Goal: Task Accomplishment & Management: Manage account settings

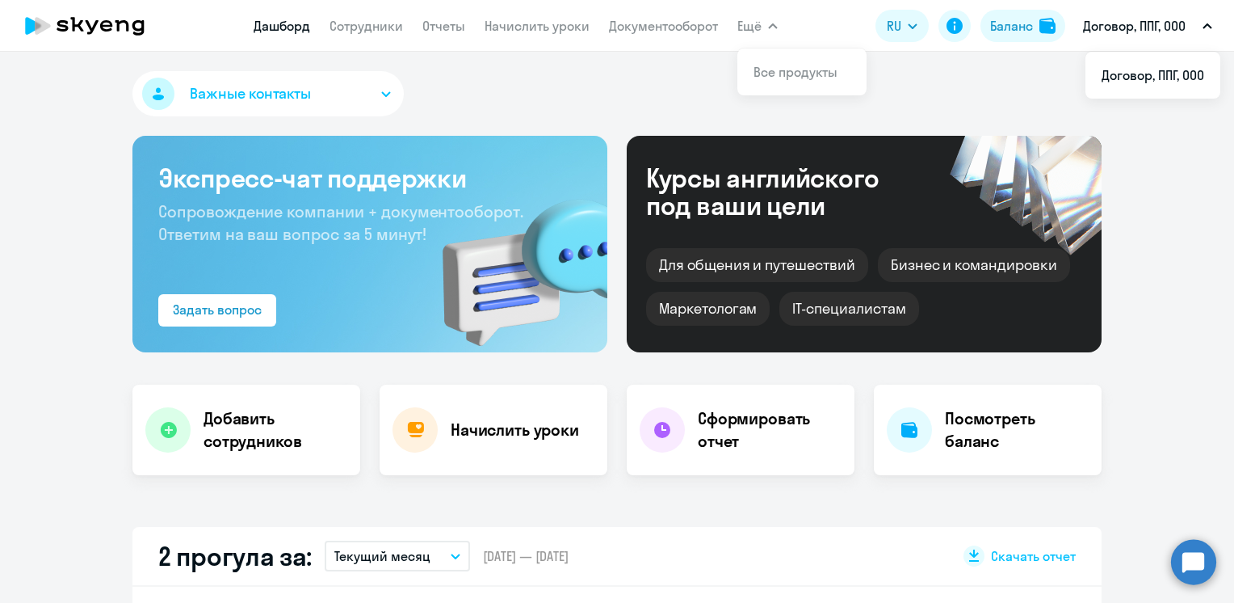
select select "30"
click at [75, 27] on icon at bounding box center [85, 26] width 142 height 40
click at [361, 24] on link "Сотрудники" at bounding box center [367, 26] width 74 height 16
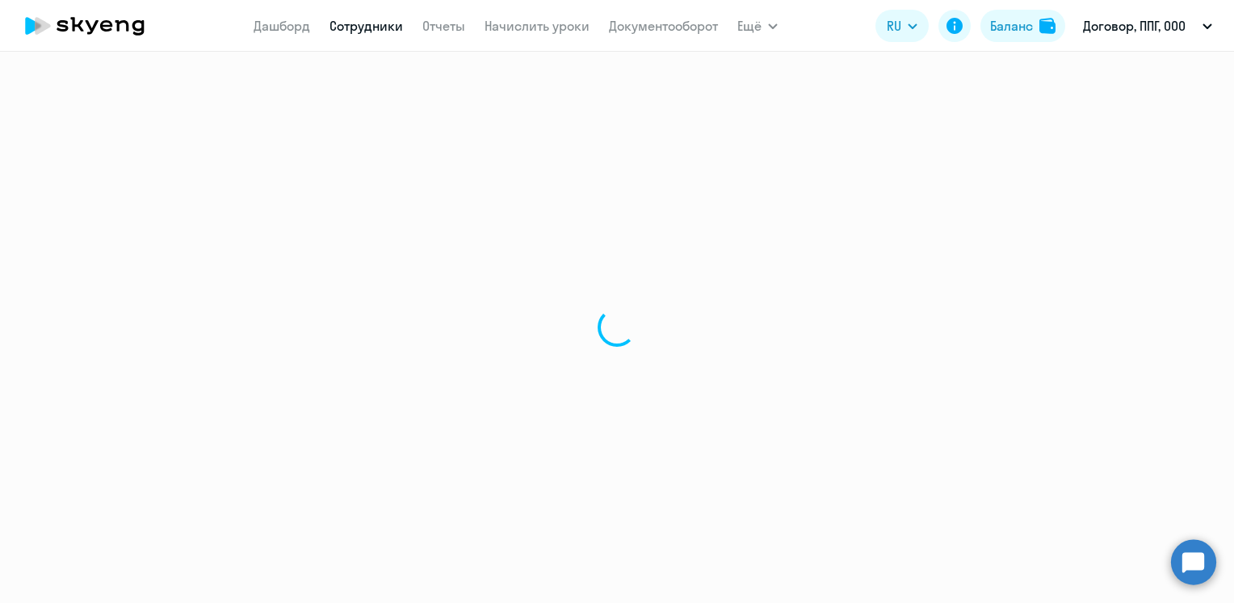
select select "30"
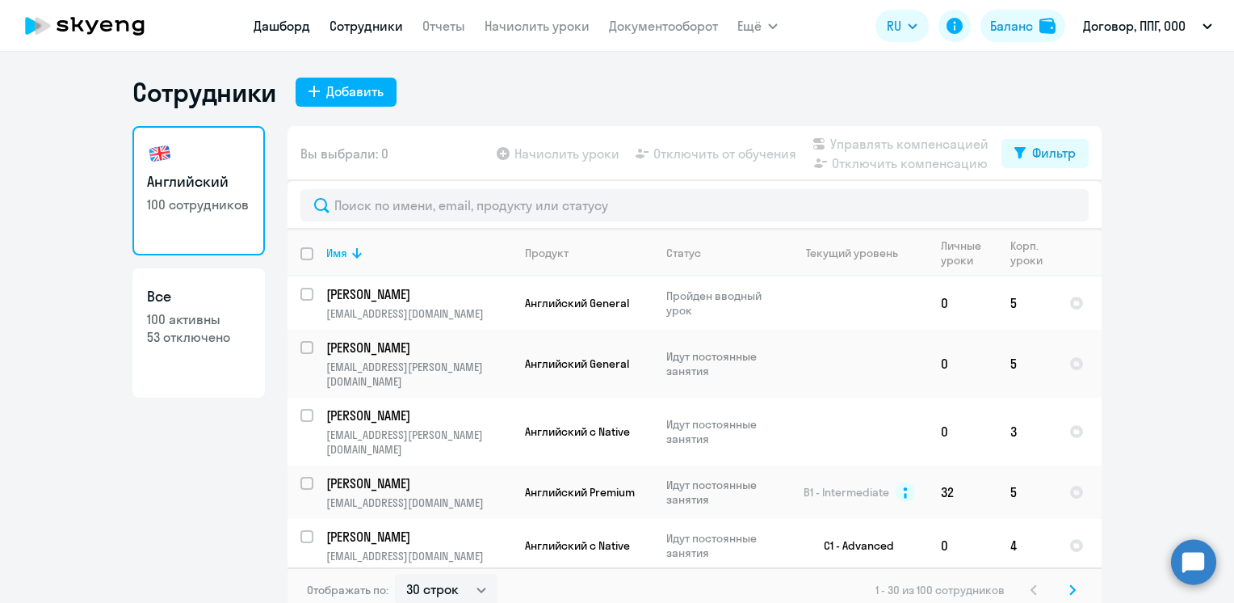
click at [299, 23] on link "Дашборд" at bounding box center [282, 26] width 57 height 16
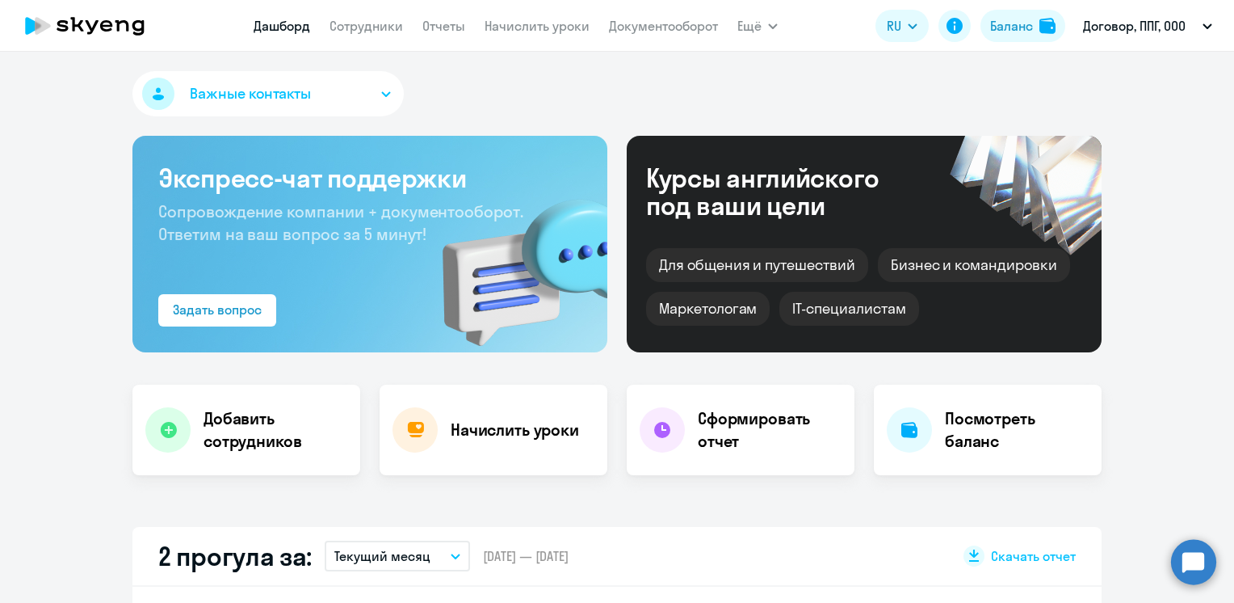
select select "30"
click at [381, 31] on link "Сотрудники" at bounding box center [367, 26] width 74 height 16
select select "30"
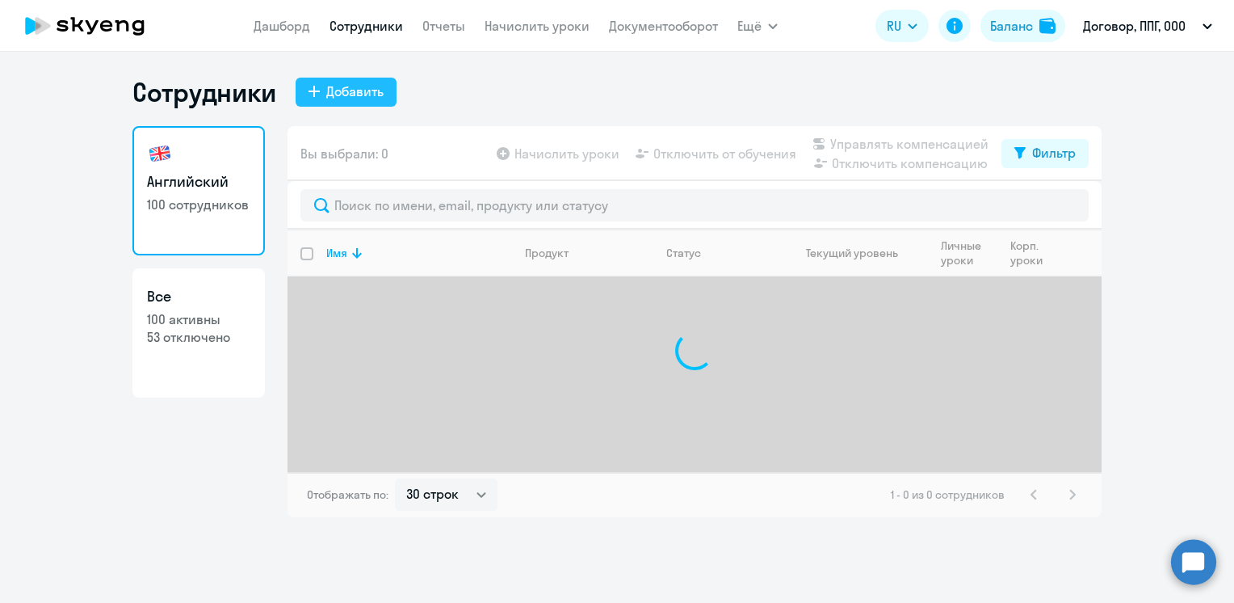
click at [355, 89] on div "Добавить" at bounding box center [354, 91] width 57 height 19
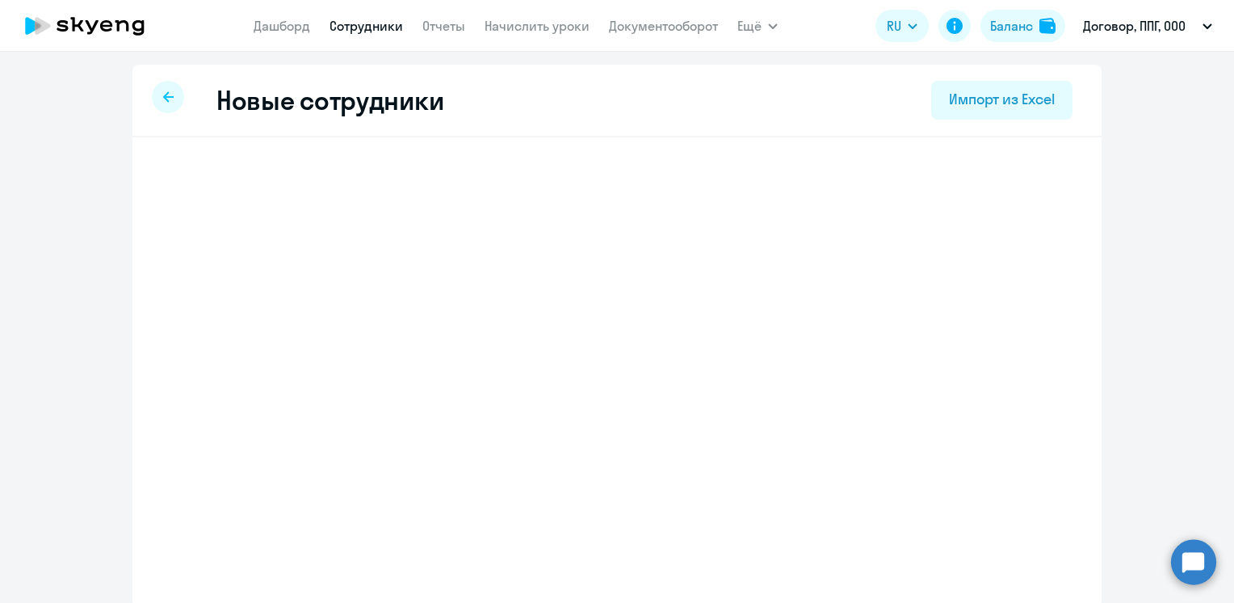
select select "english_adult_not_native_speaker"
select select "3"
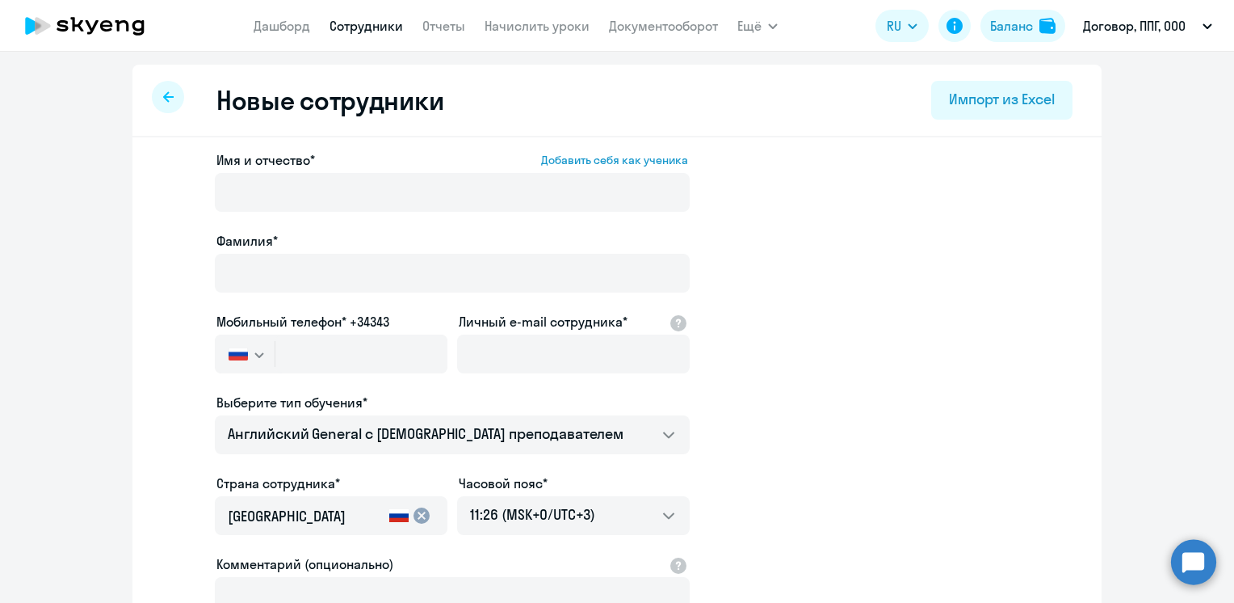
select select "30"
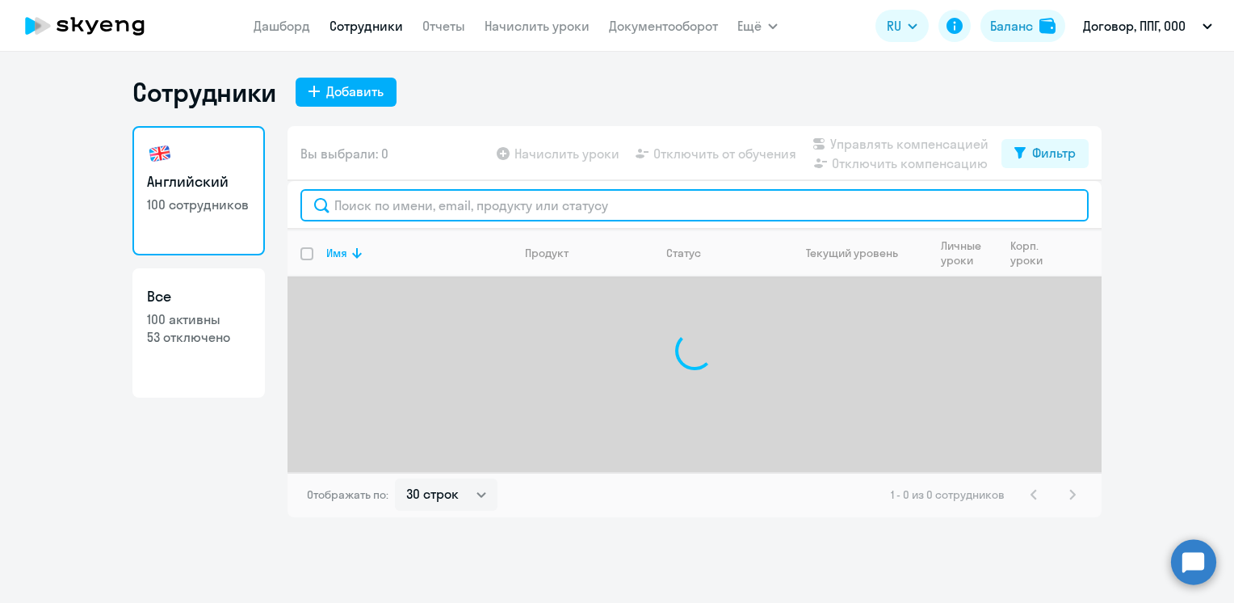
click at [445, 208] on input "text" at bounding box center [694, 205] width 788 height 32
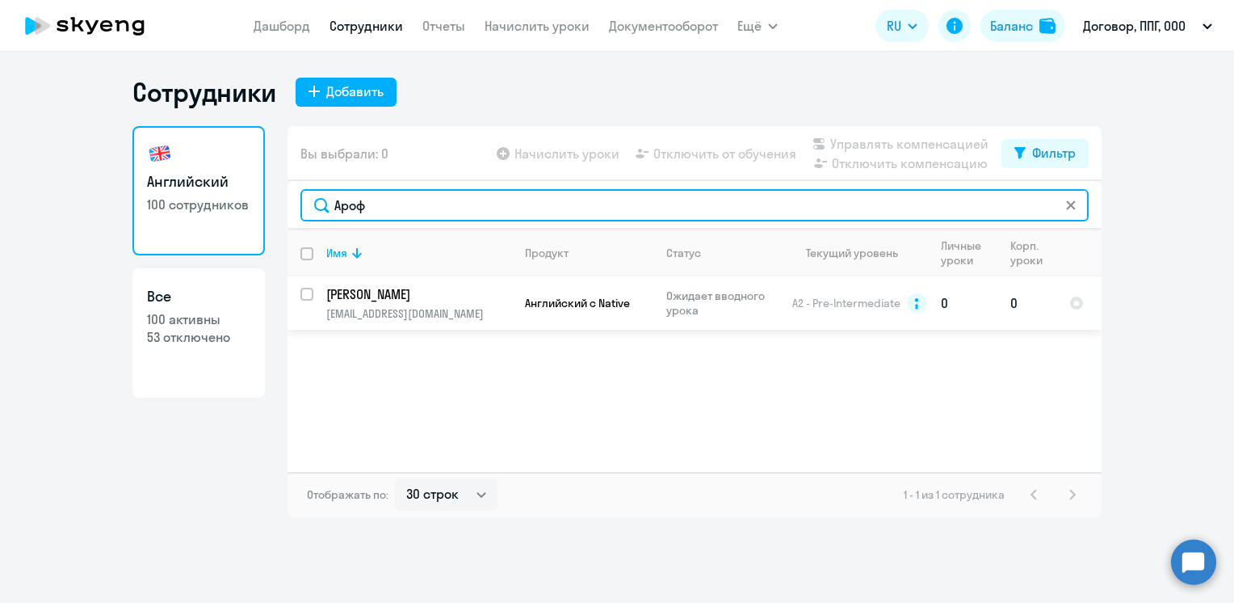
type input "Ароф"
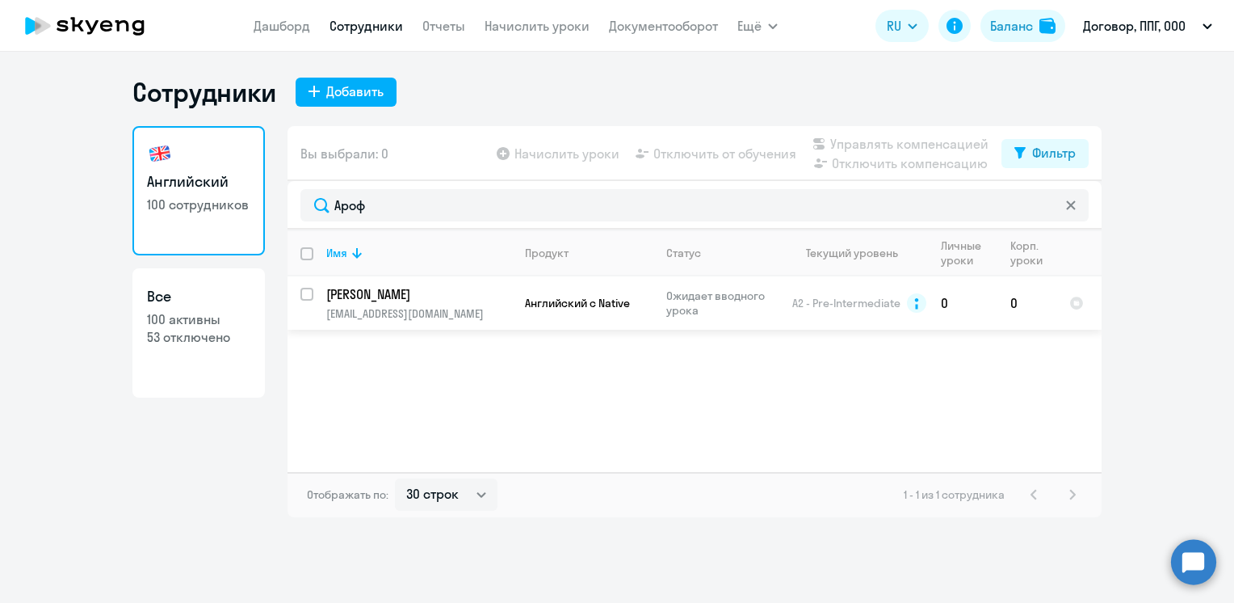
drag, startPoint x: 305, startPoint y: 294, endPoint x: 329, endPoint y: 279, distance: 28.7
click at [305, 294] on input "select row 197934" at bounding box center [316, 304] width 32 height 32
checkbox input "true"
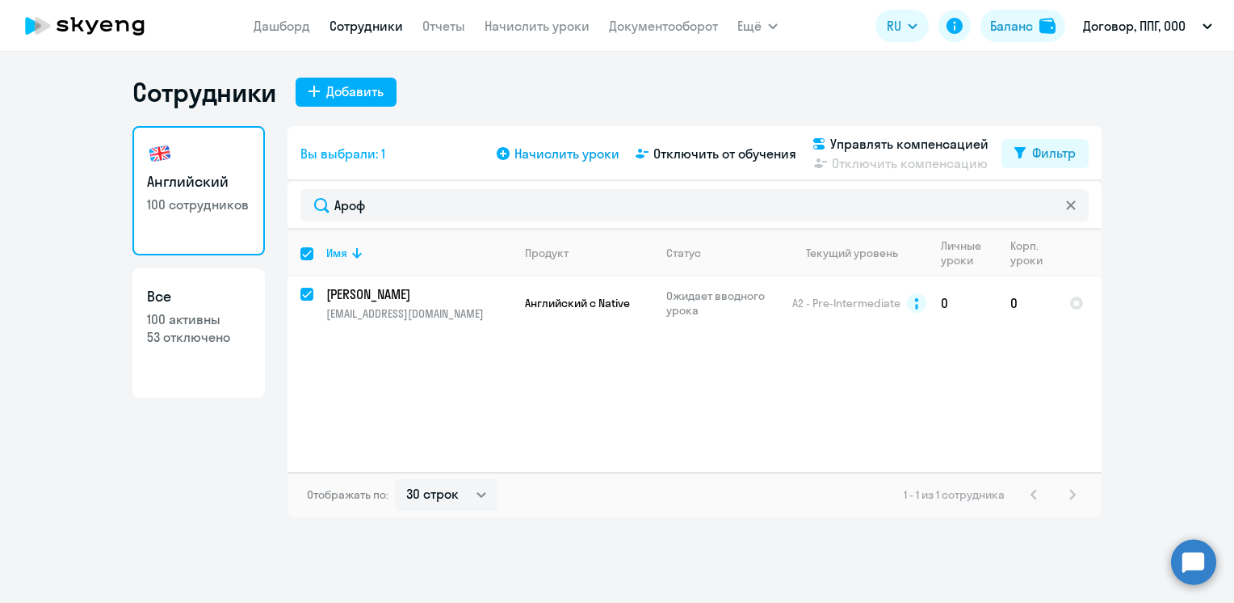
click at [557, 148] on span "Начислить уроки" at bounding box center [567, 153] width 105 height 19
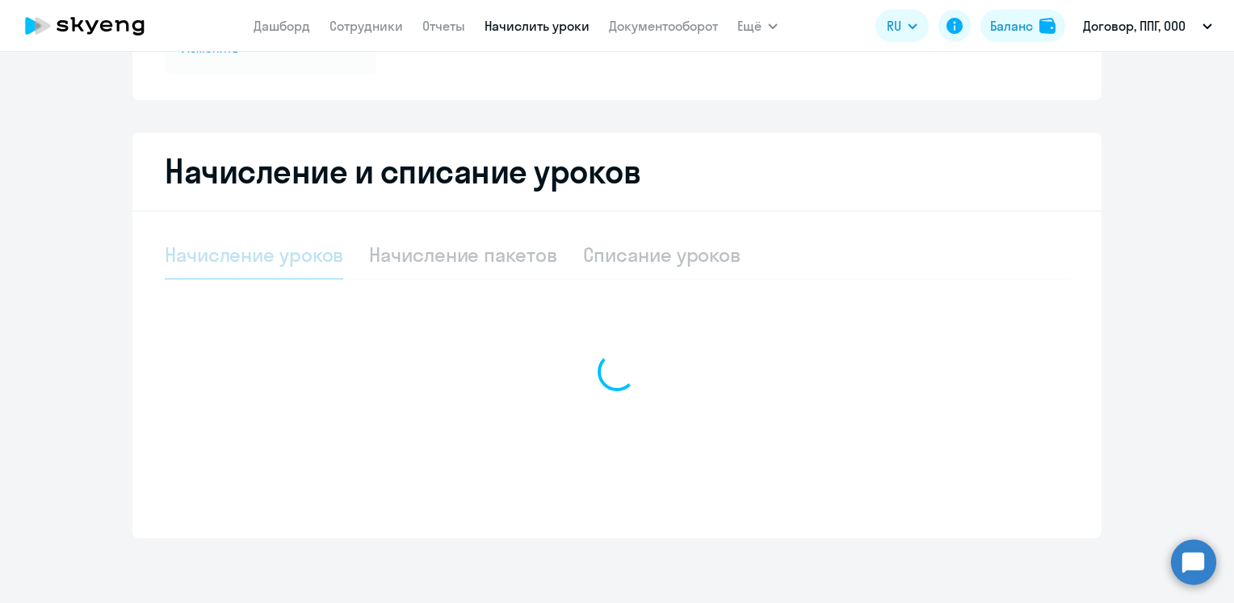
select select "10"
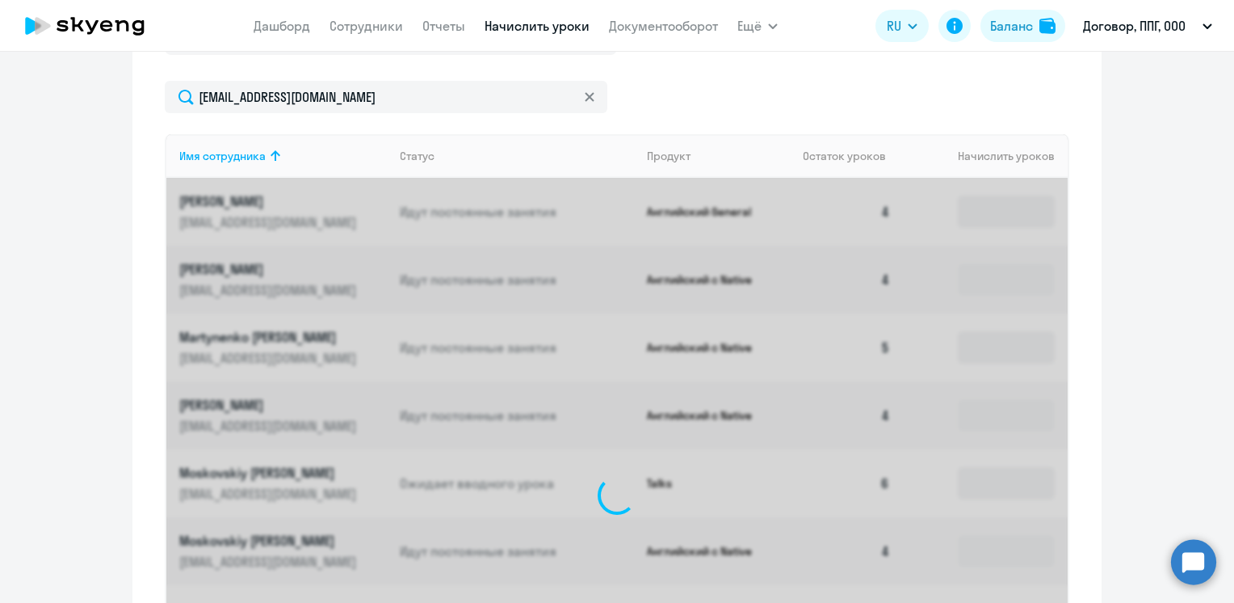
scroll to position [507, 0]
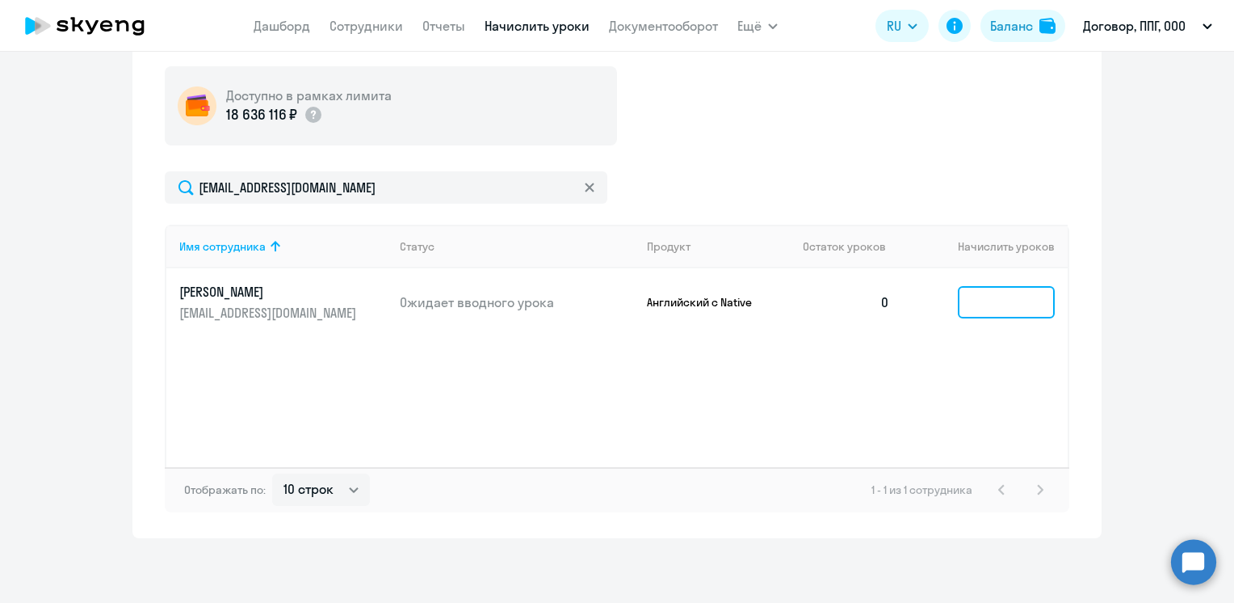
click at [998, 295] on input at bounding box center [1006, 302] width 97 height 32
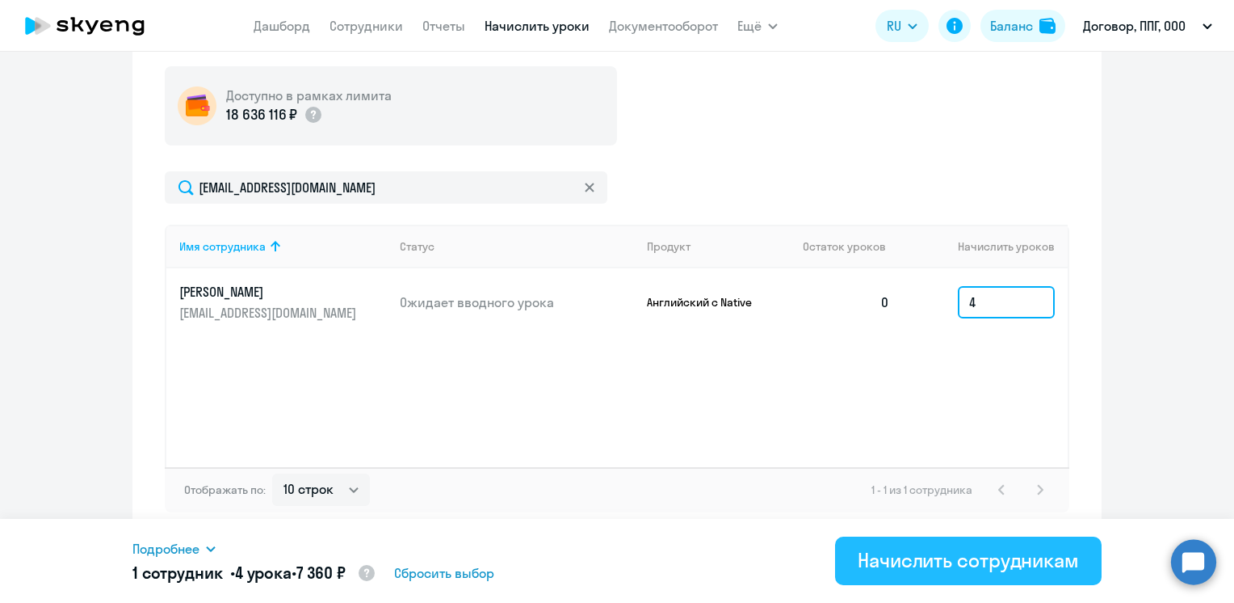
type input "4"
click at [970, 567] on div "Начислить сотрудникам" at bounding box center [968, 560] width 221 height 26
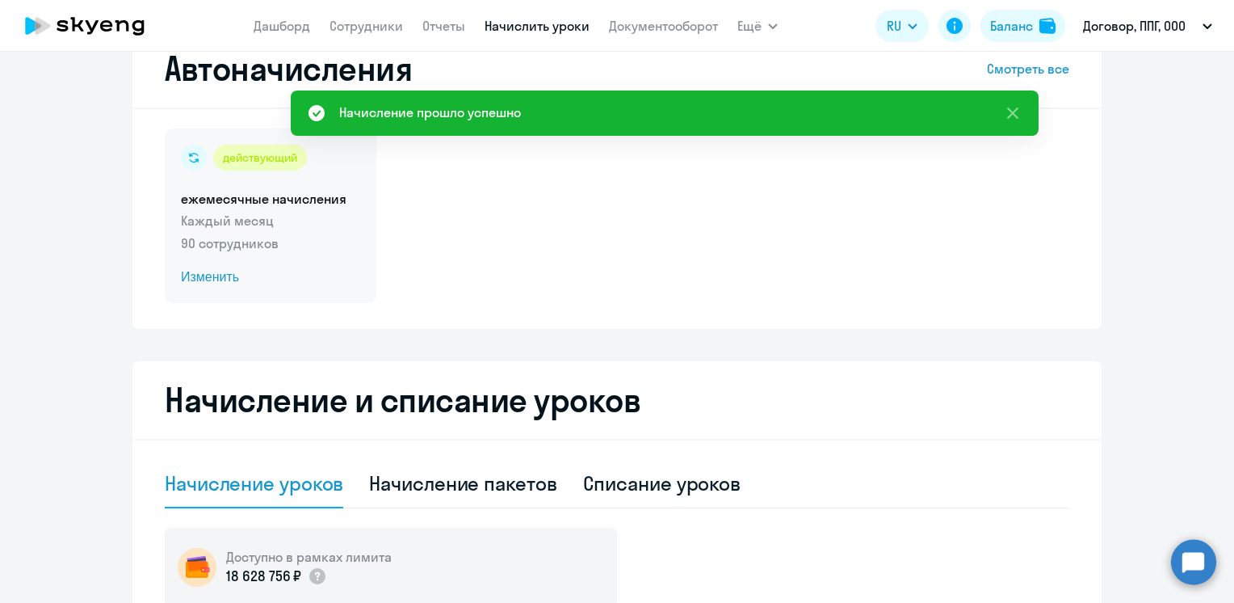
scroll to position [0, 0]
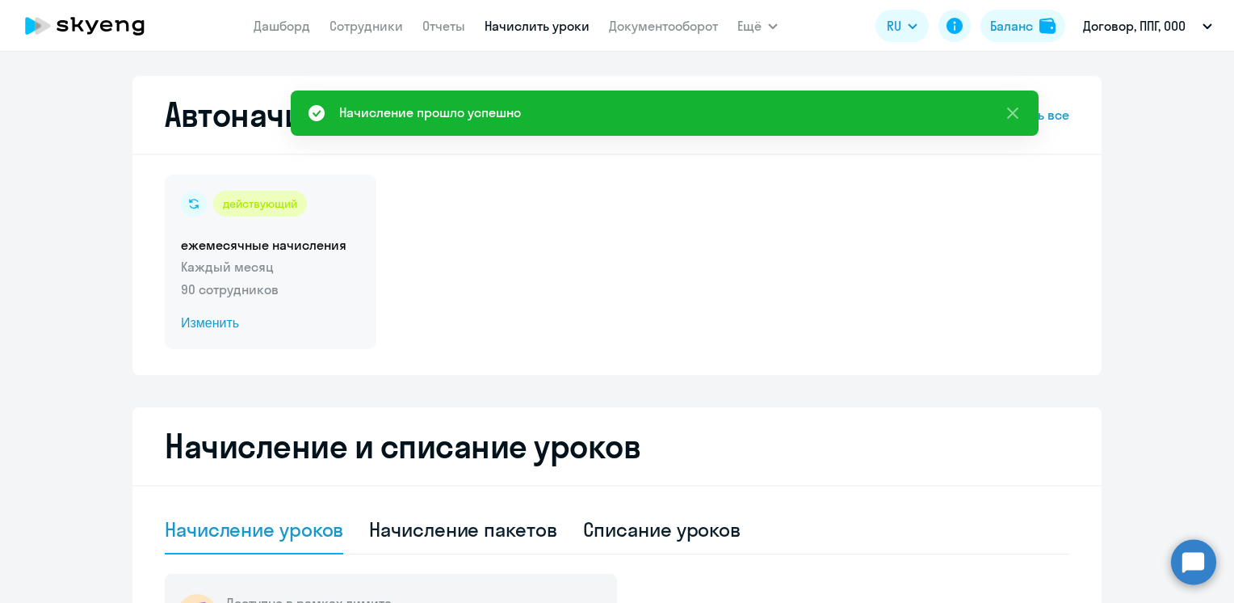
click at [196, 318] on span "Изменить" at bounding box center [270, 322] width 179 height 19
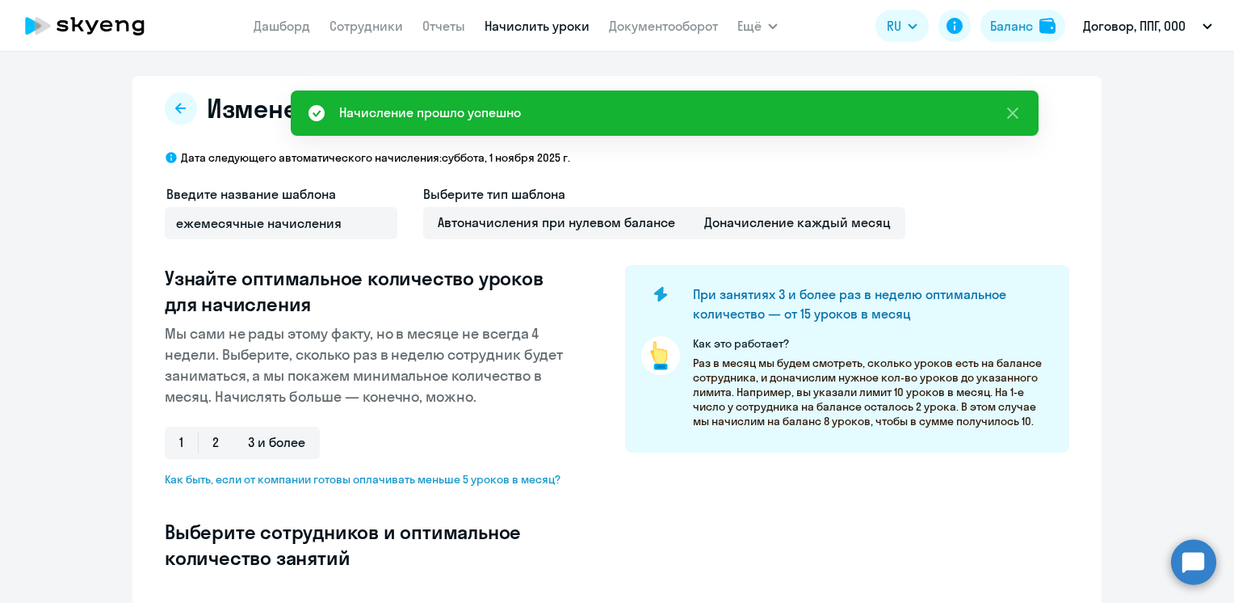
select select "10"
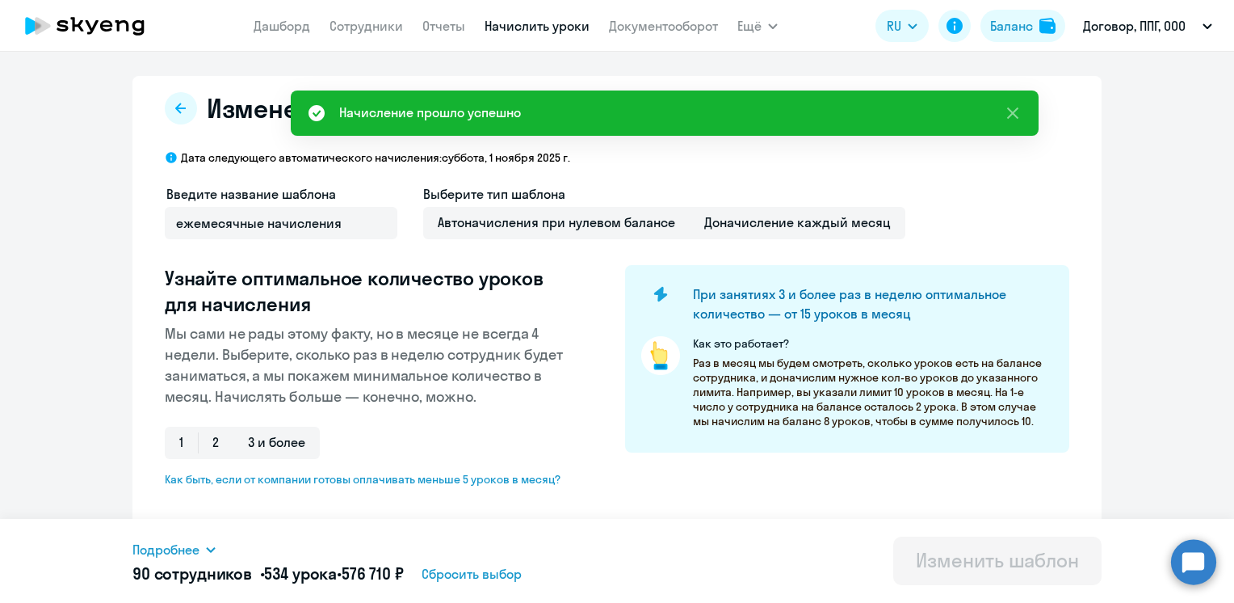
scroll to position [404, 0]
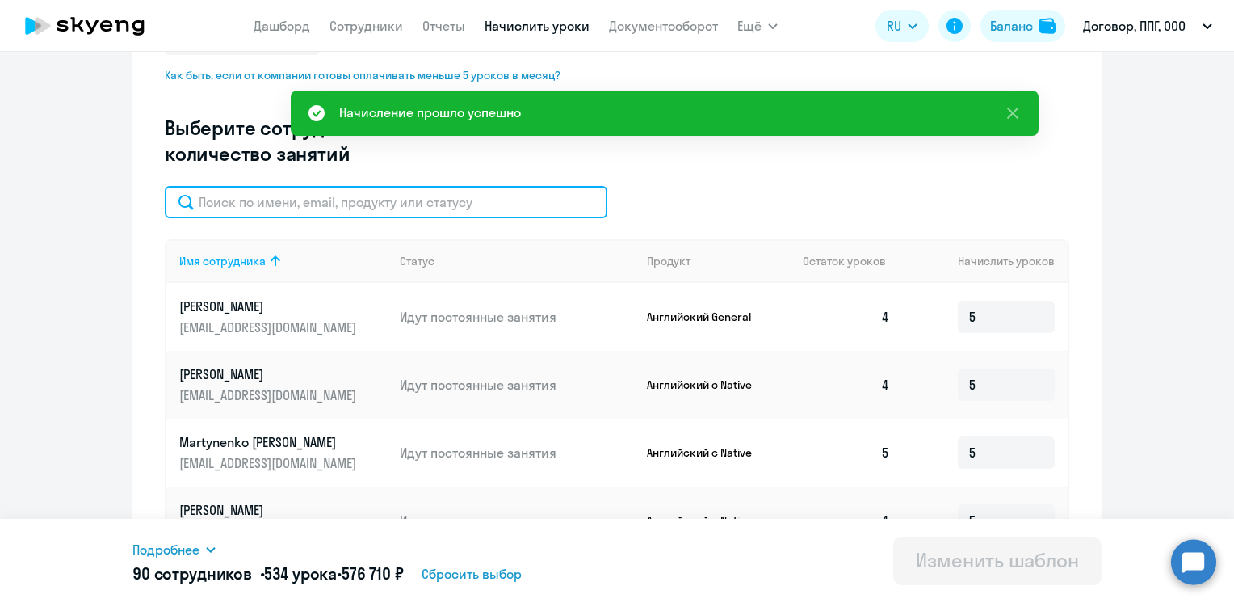
click at [342, 204] on input "text" at bounding box center [386, 202] width 443 height 32
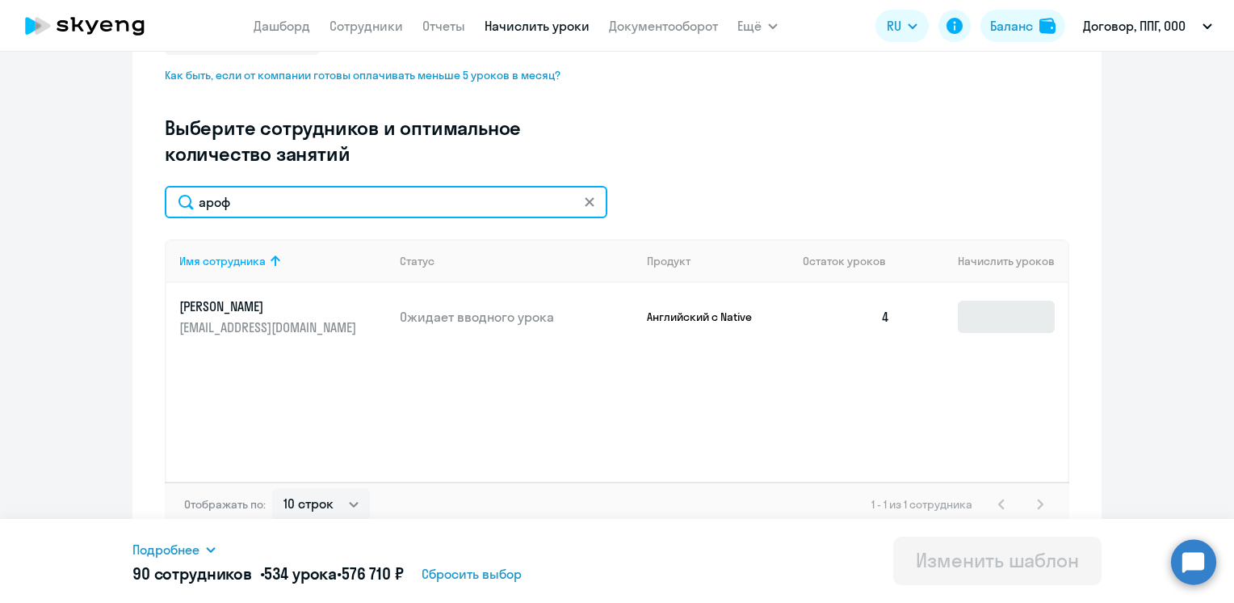
type input "ароф"
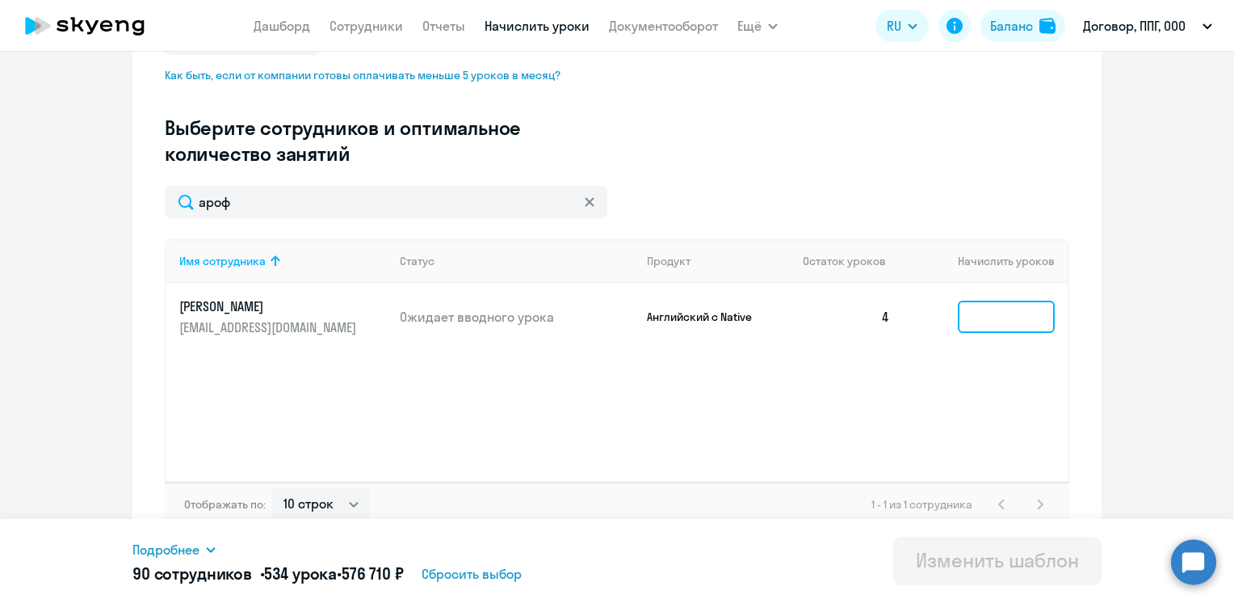
click at [1037, 316] on input at bounding box center [1006, 316] width 97 height 32
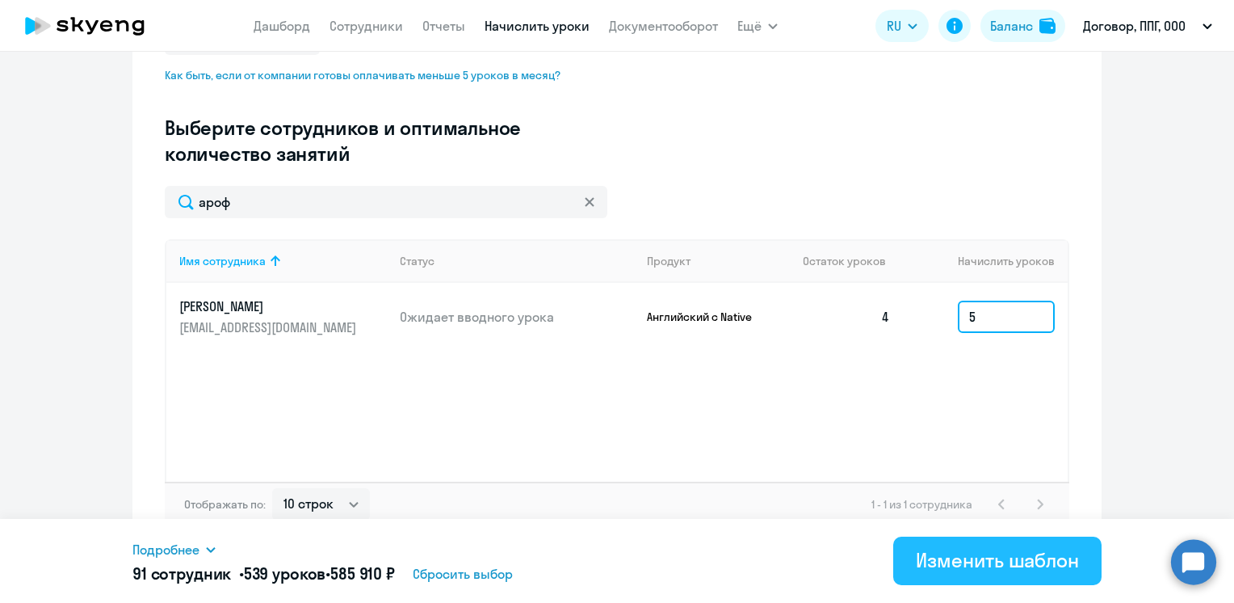
type input "5"
click at [1007, 557] on div "Изменить шаблон" at bounding box center [997, 560] width 163 height 26
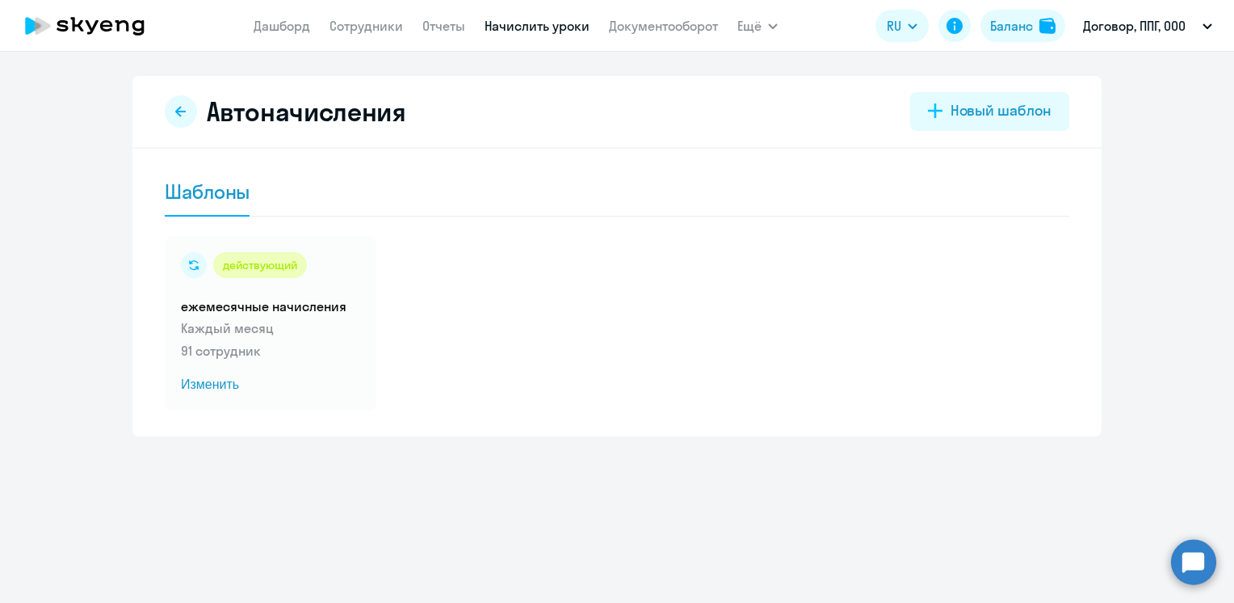
drag, startPoint x: 81, startPoint y: 24, endPoint x: 152, endPoint y: 11, distance: 72.2
click at [81, 24] on icon at bounding box center [85, 26] width 142 height 40
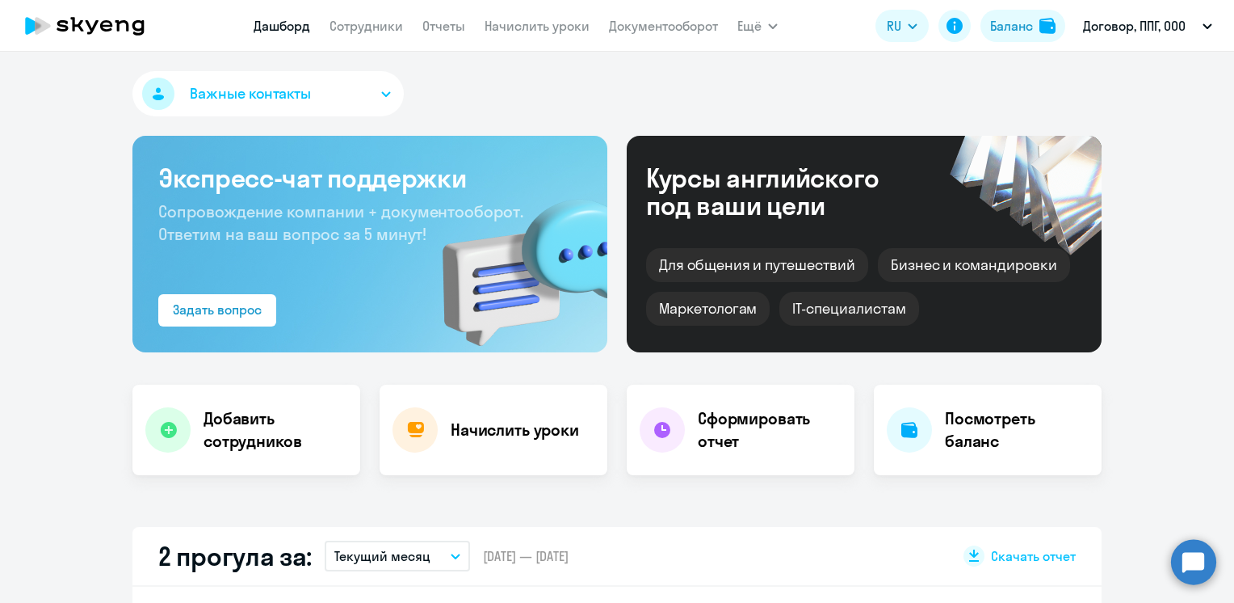
select select "30"
